Goal: Check status: Check status

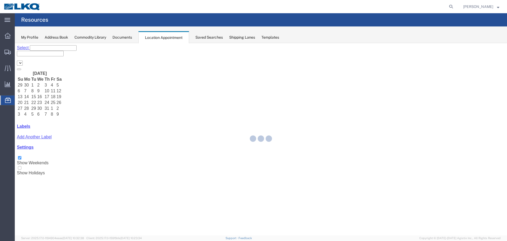
select select "28018"
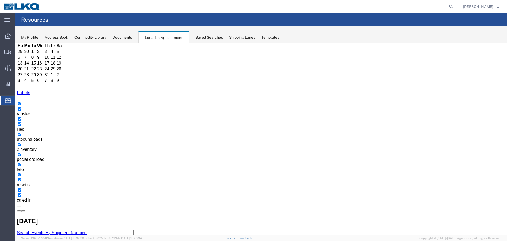
scroll to position [34, 0]
drag, startPoint x: 346, startPoint y: 146, endPoint x: 342, endPoint y: 145, distance: 4.5
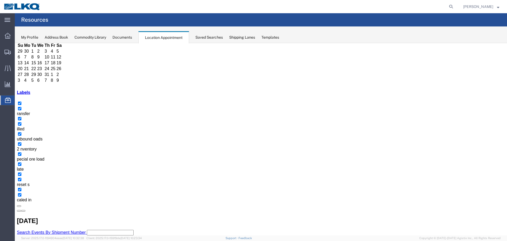
drag, startPoint x: 347, startPoint y: 157, endPoint x: 341, endPoint y: 158, distance: 5.9
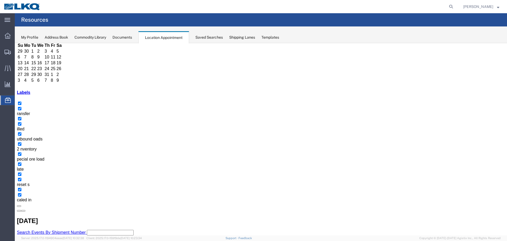
drag, startPoint x: 348, startPoint y: 149, endPoint x: 328, endPoint y: 141, distance: 21.6
